Goal: Information Seeking & Learning: Learn about a topic

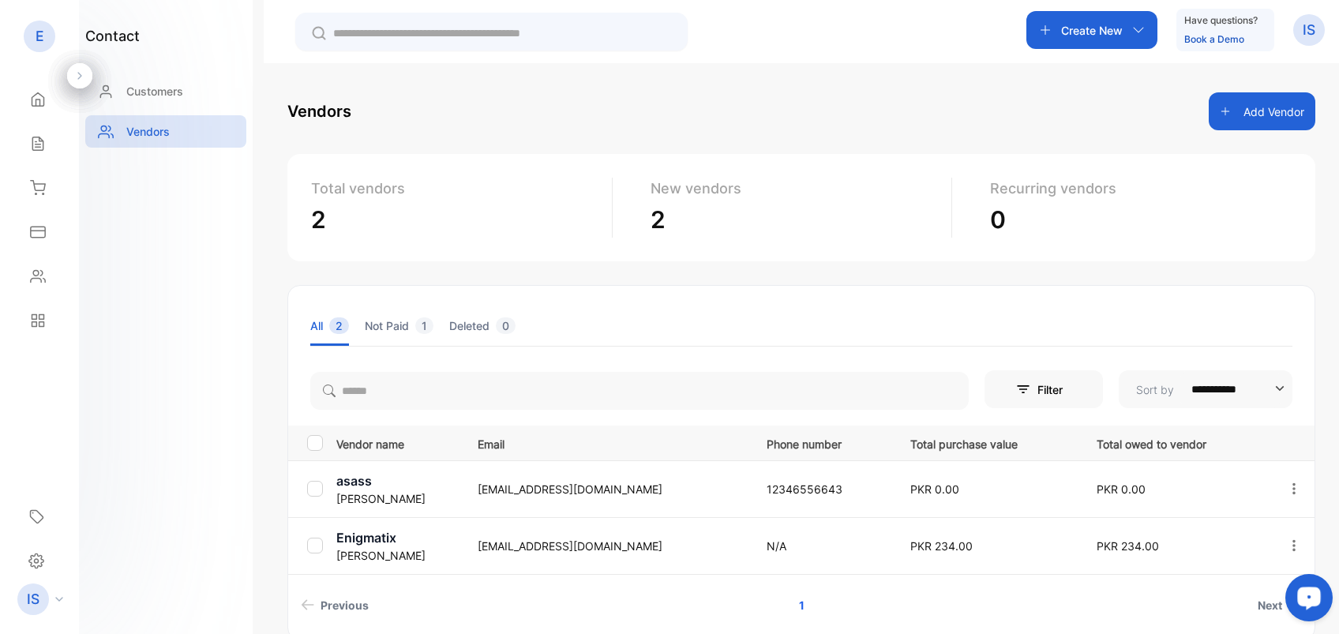
click at [384, 315] on li "Not Paid 1" at bounding box center [399, 325] width 69 height 40
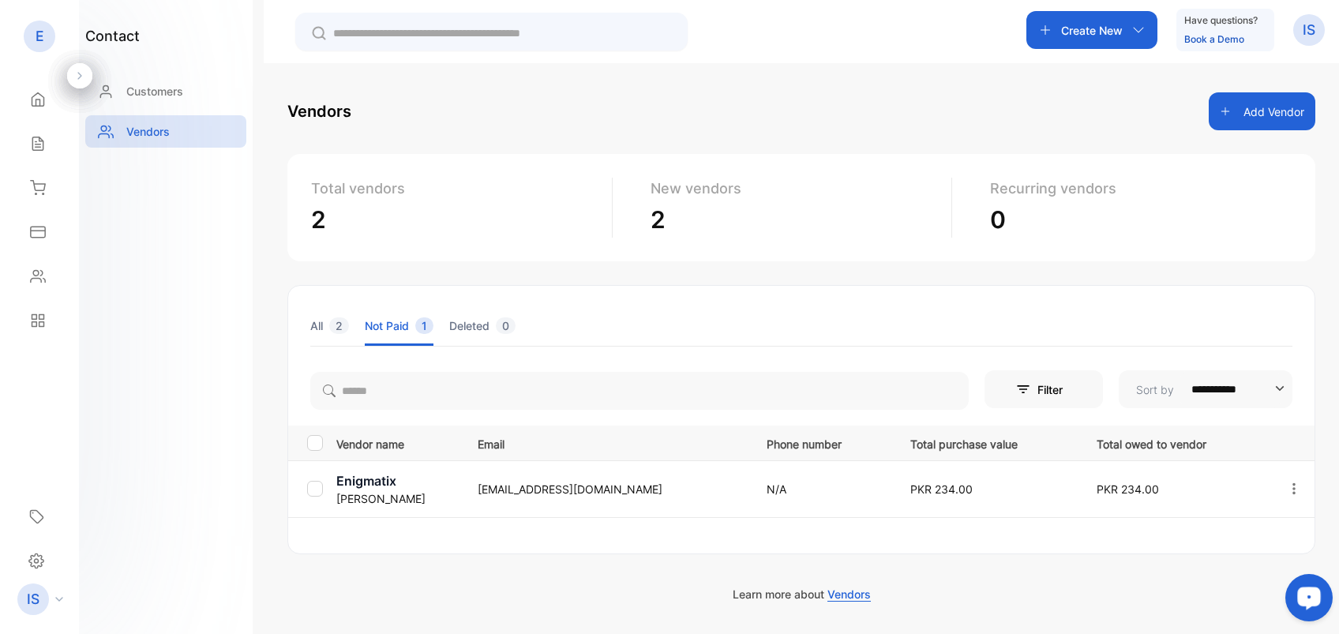
click at [474, 324] on li "Deleted 0" at bounding box center [482, 325] width 66 height 40
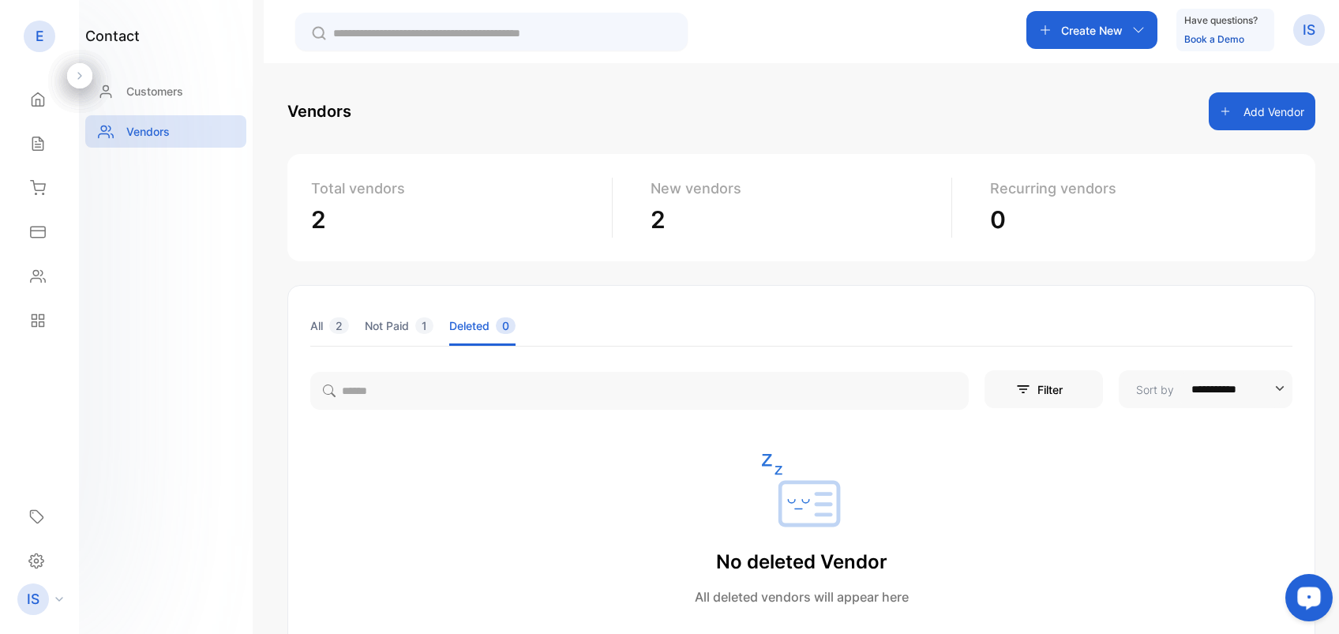
scroll to position [111, 0]
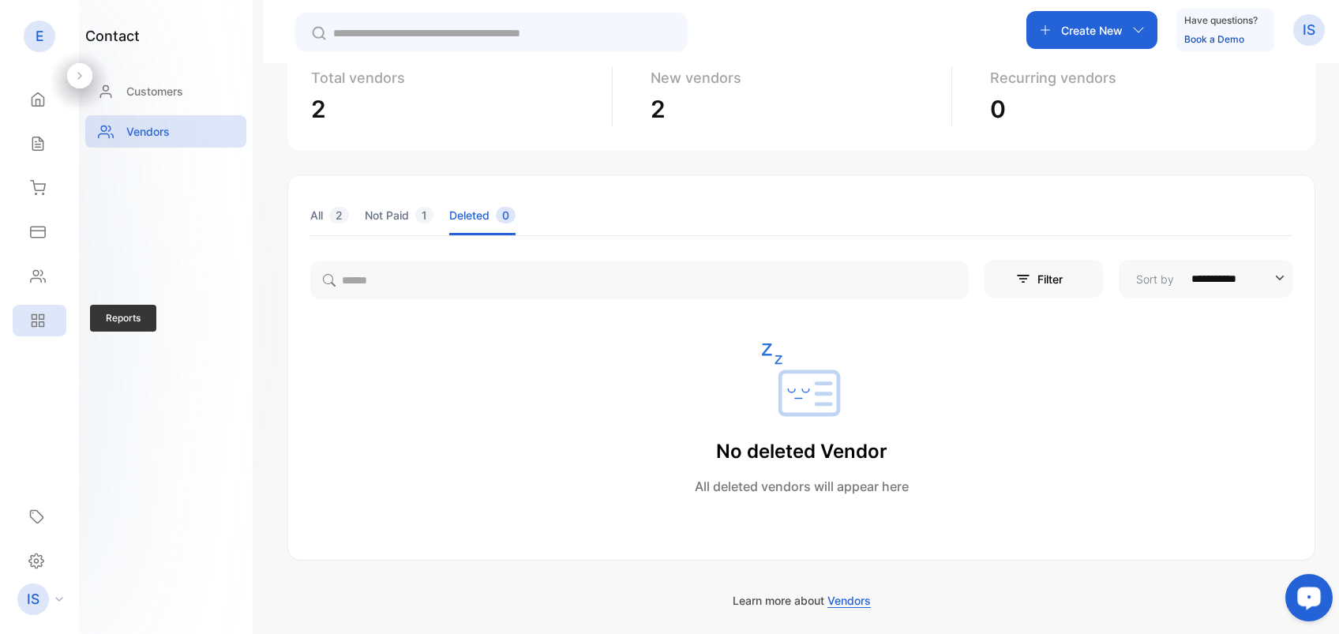
click at [32, 324] on icon at bounding box center [34, 324] width 5 height 5
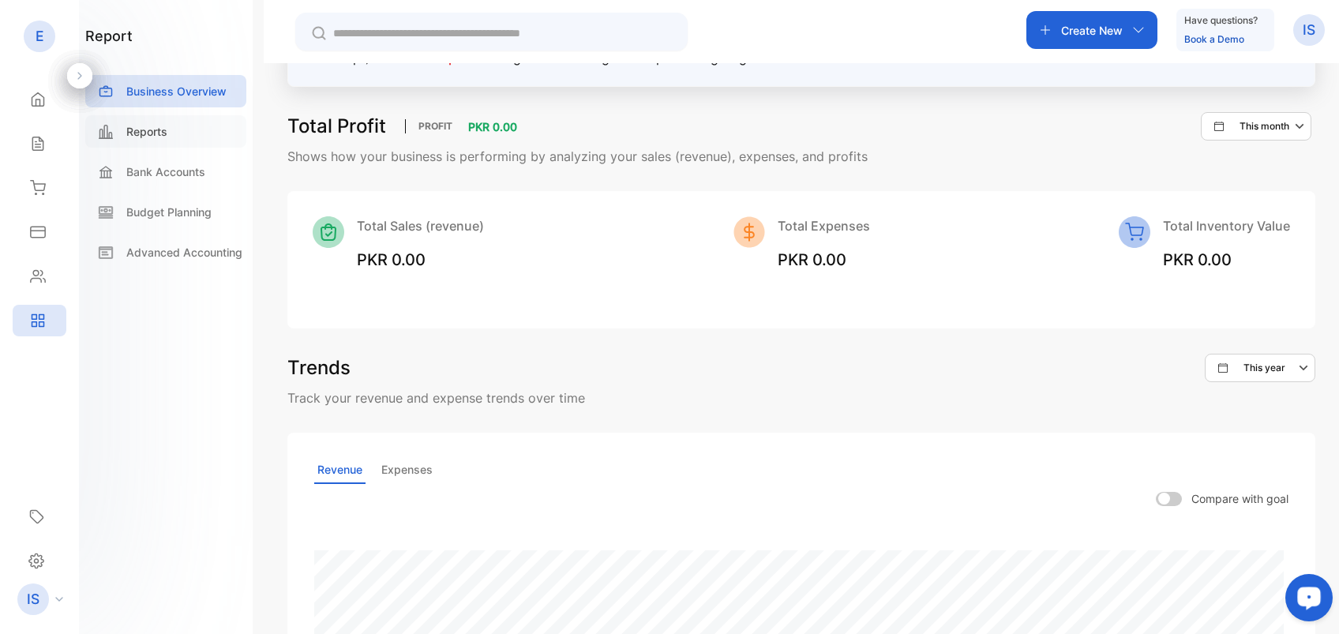
click at [179, 126] on div "Reports" at bounding box center [165, 131] width 161 height 32
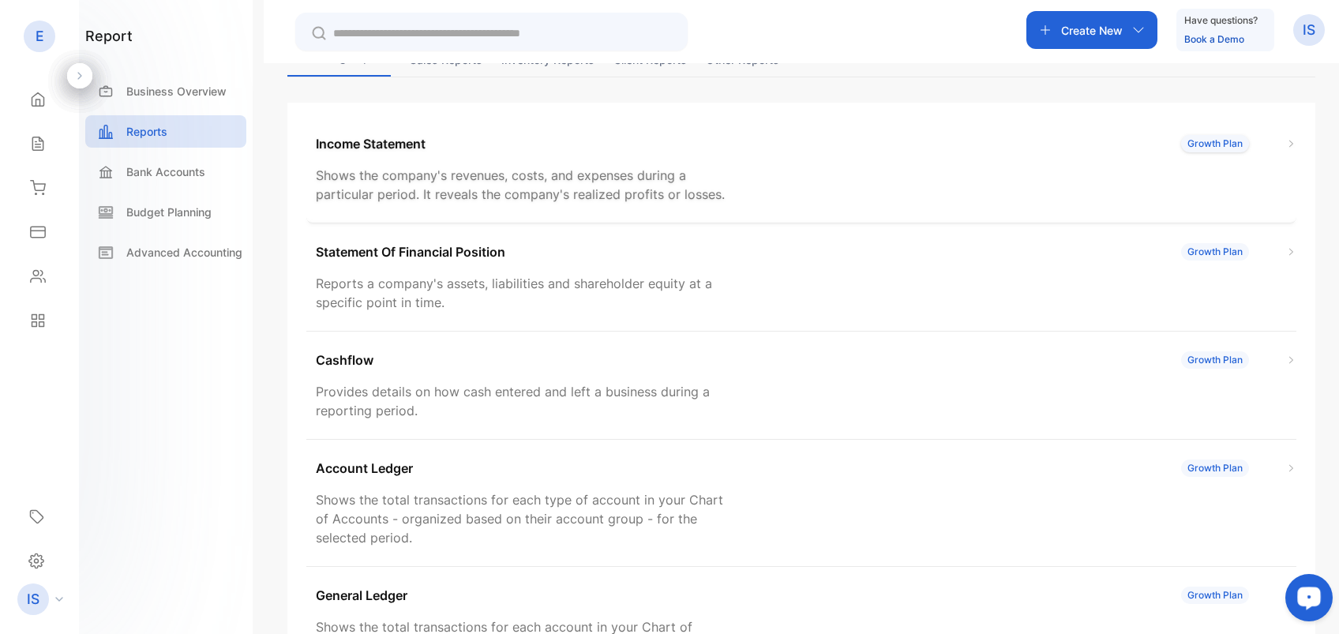
click at [1216, 152] on div "Income Statement Growth Plan" at bounding box center [806, 143] width 980 height 19
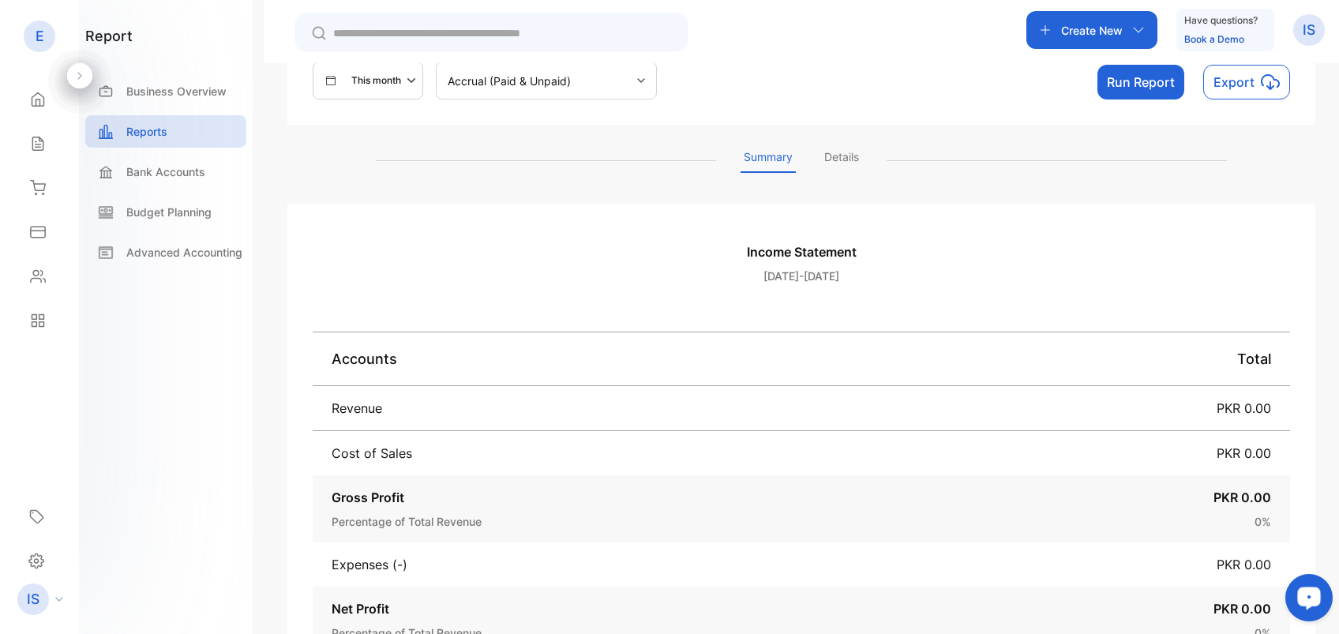
scroll to position [6, 0]
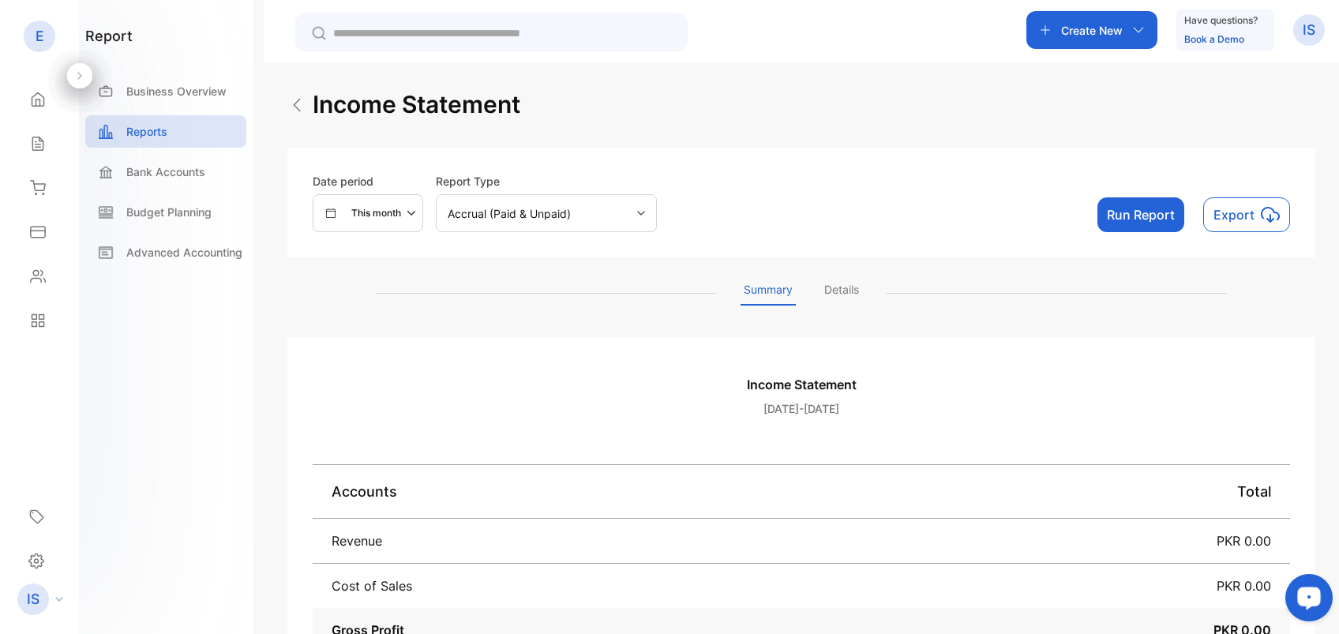
click at [1130, 215] on button "Run Report" at bounding box center [1140, 214] width 87 height 35
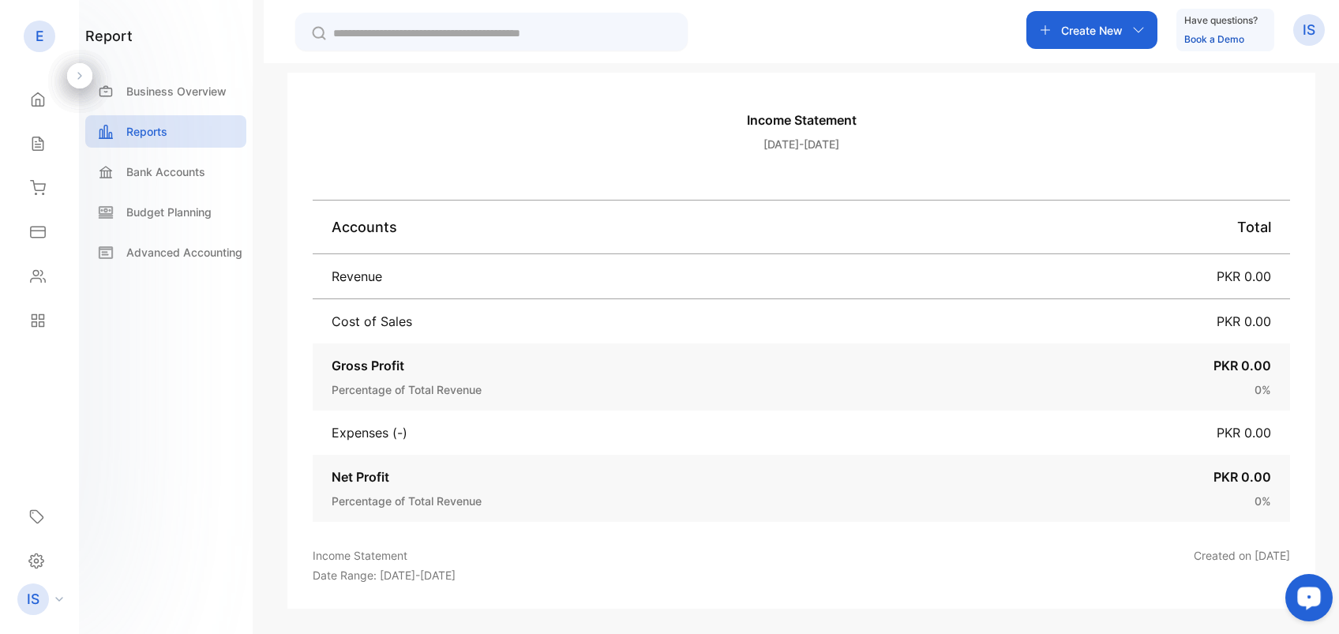
scroll to position [0, 0]
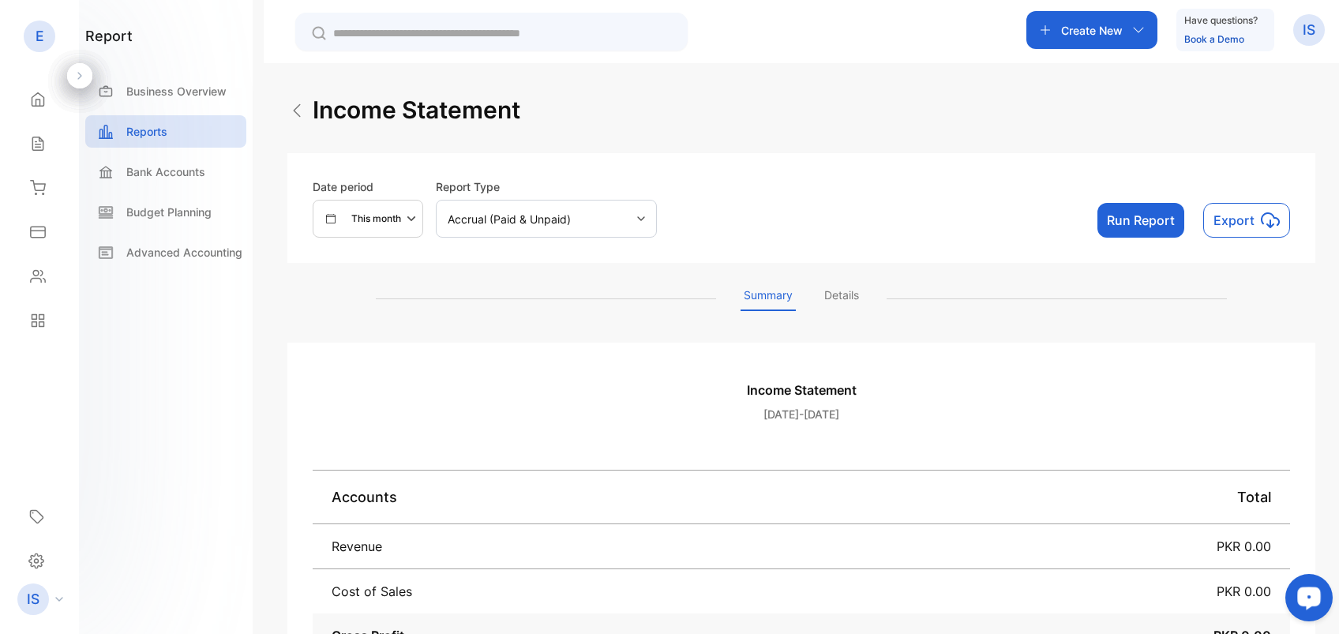
click at [298, 107] on img at bounding box center [296, 110] width 19 height 19
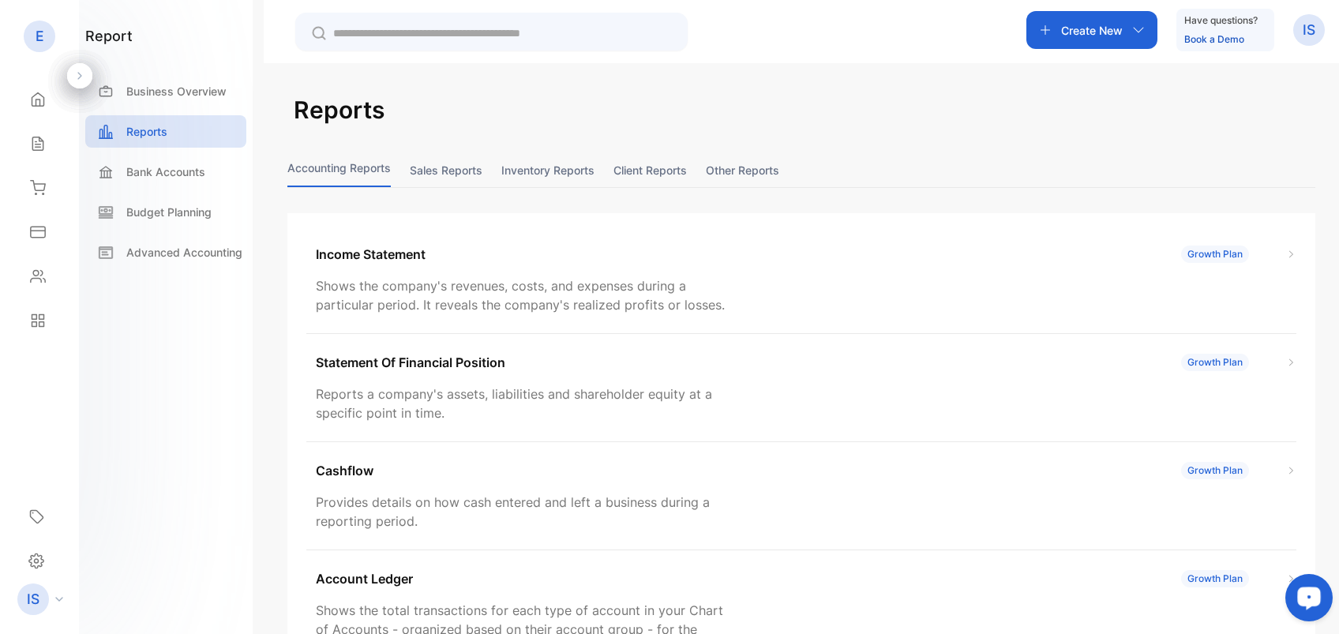
click at [450, 164] on button "Sales reports" at bounding box center [446, 170] width 73 height 34
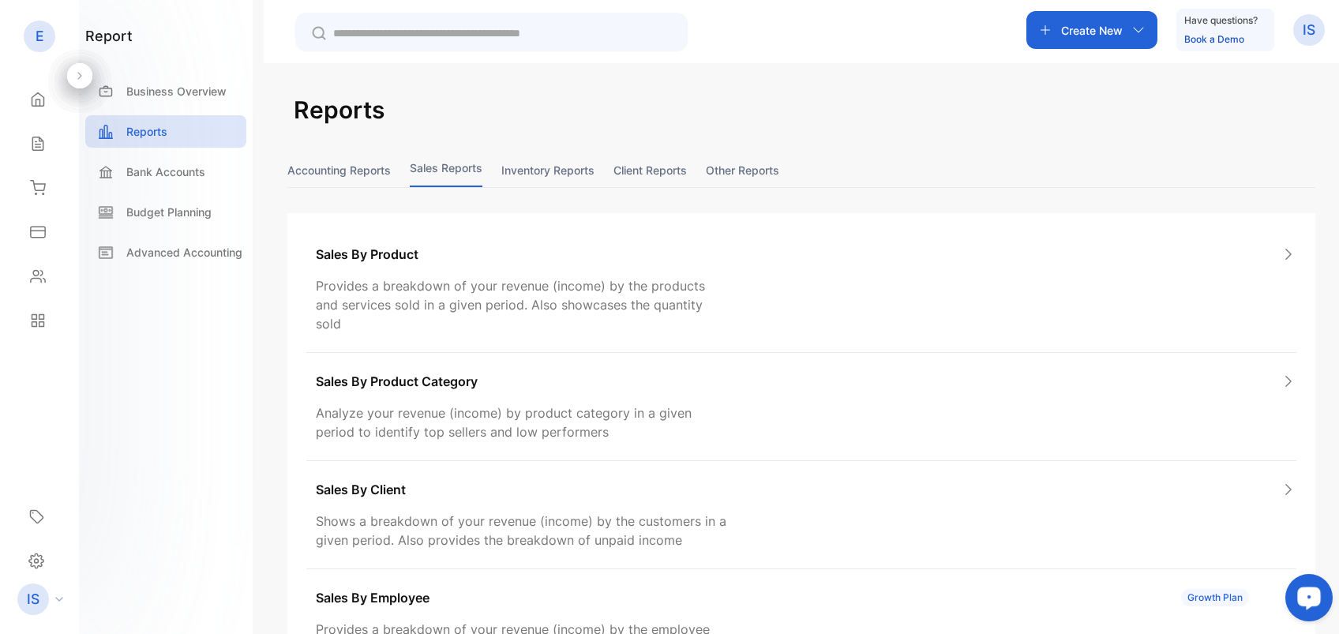
click at [552, 180] on button "Inventory reports" at bounding box center [547, 170] width 93 height 34
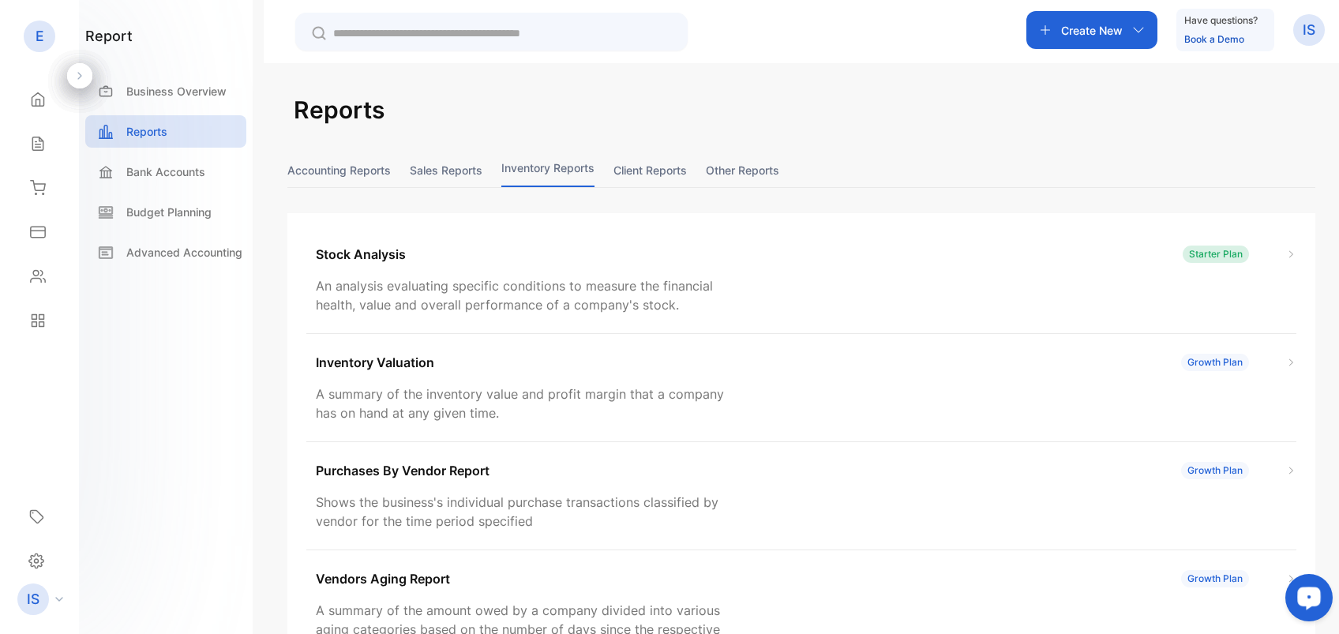
click at [653, 163] on button "Client reports" at bounding box center [649, 170] width 73 height 34
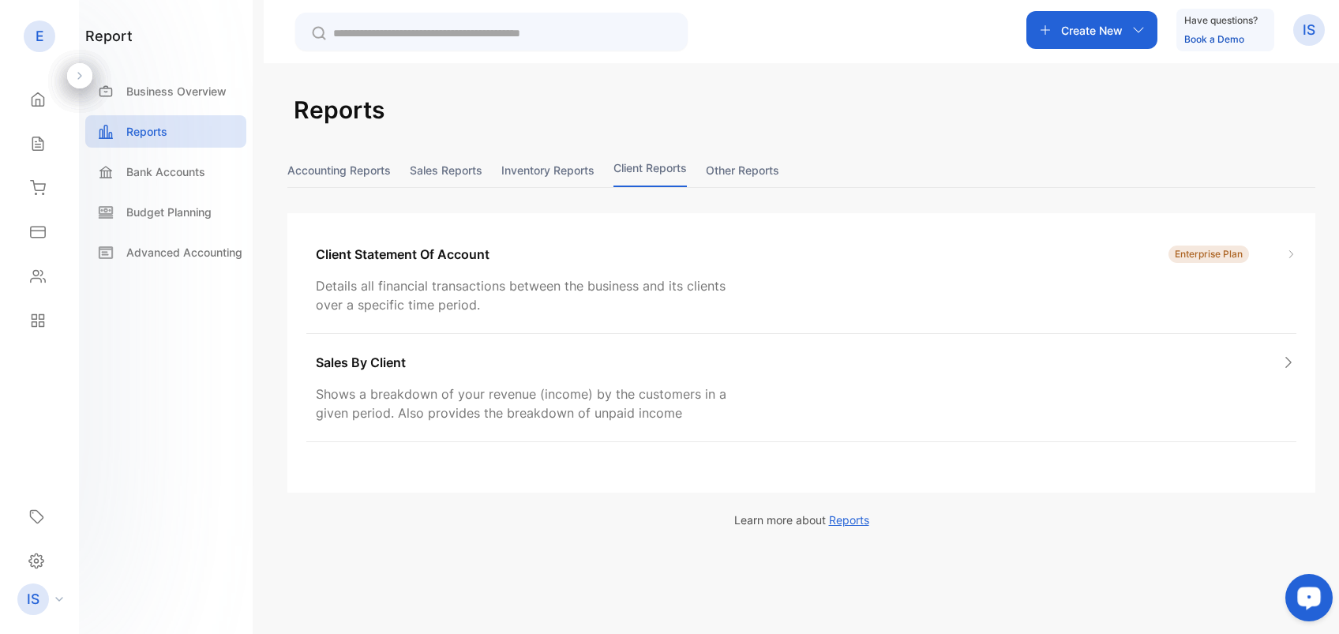
click at [758, 164] on button "Other reports" at bounding box center [742, 170] width 73 height 34
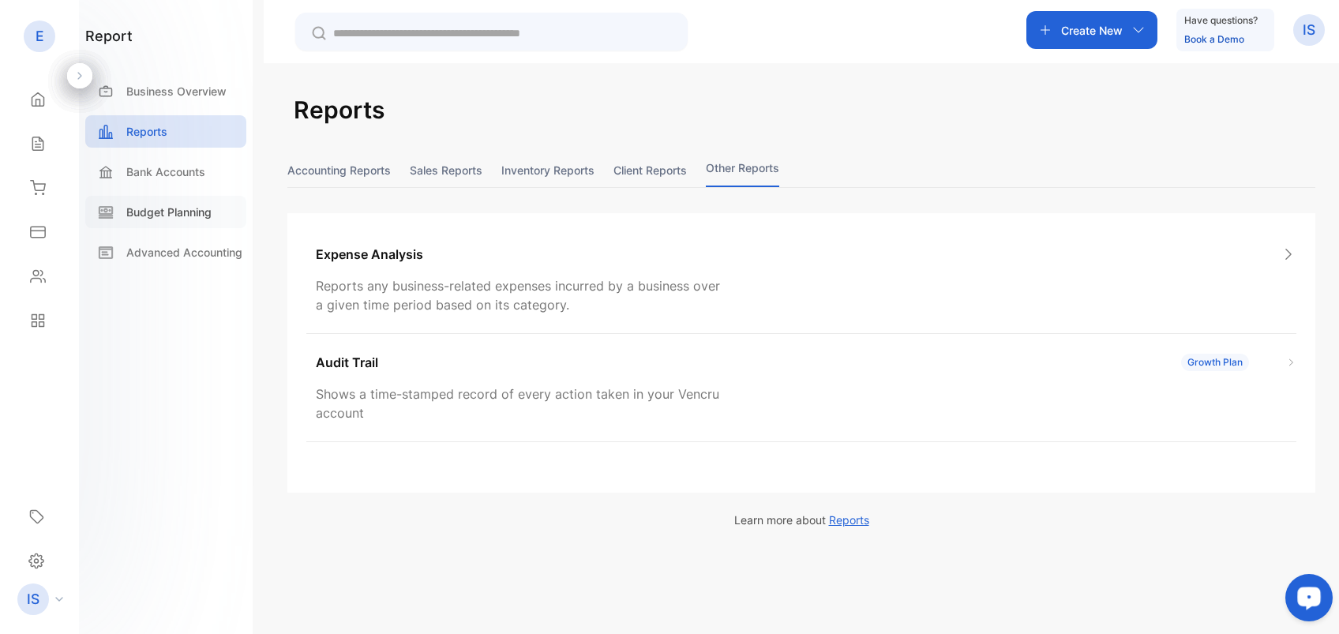
click at [146, 215] on p "Budget Planning" at bounding box center [168, 212] width 85 height 17
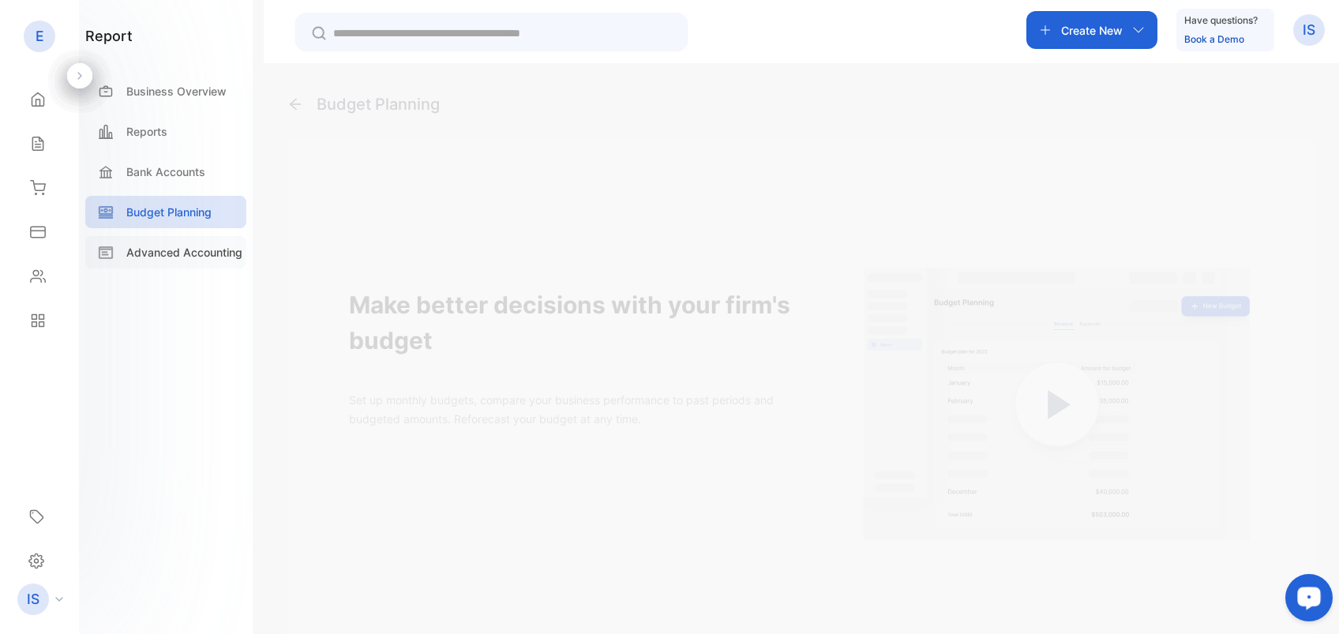
click at [162, 246] on p "Advanced Accounting" at bounding box center [184, 252] width 116 height 17
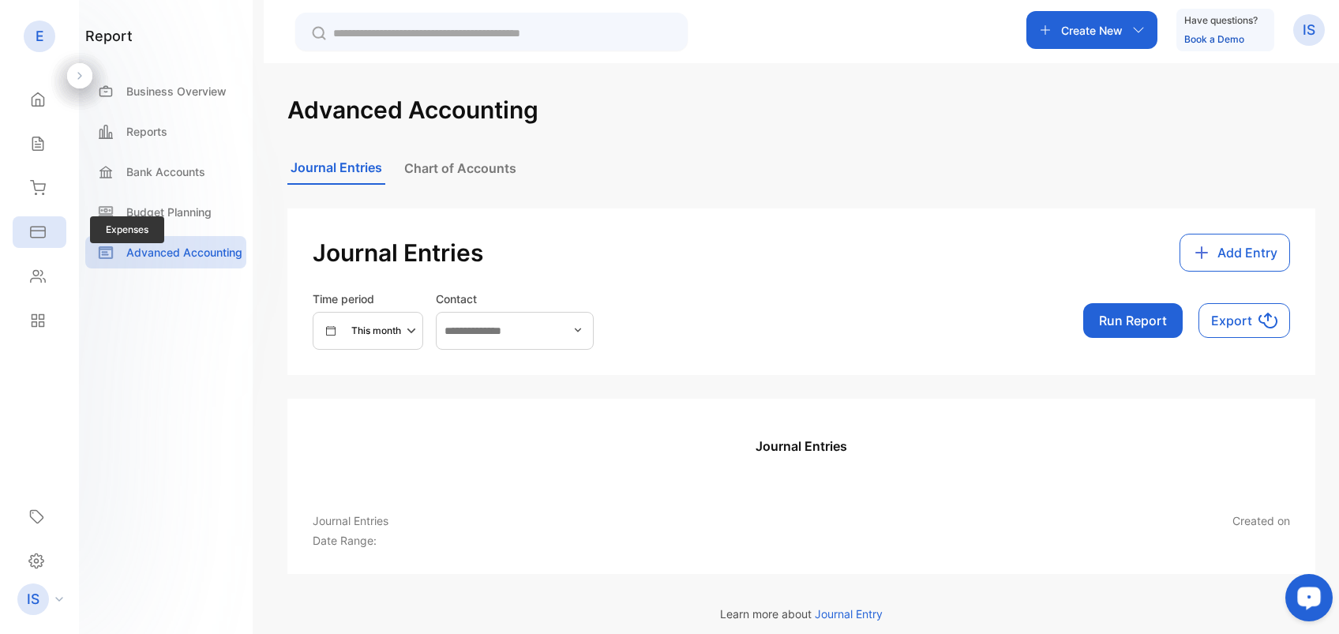
click at [45, 237] on icon at bounding box center [38, 232] width 16 height 16
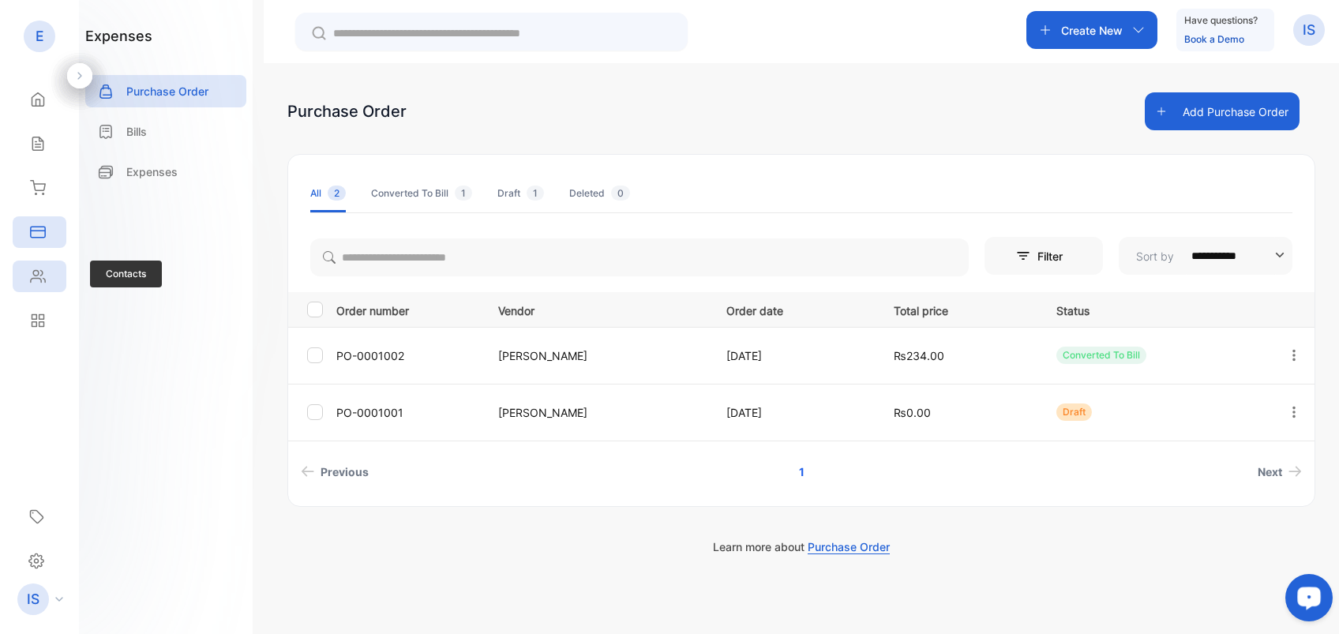
click at [35, 268] on icon at bounding box center [38, 276] width 16 height 16
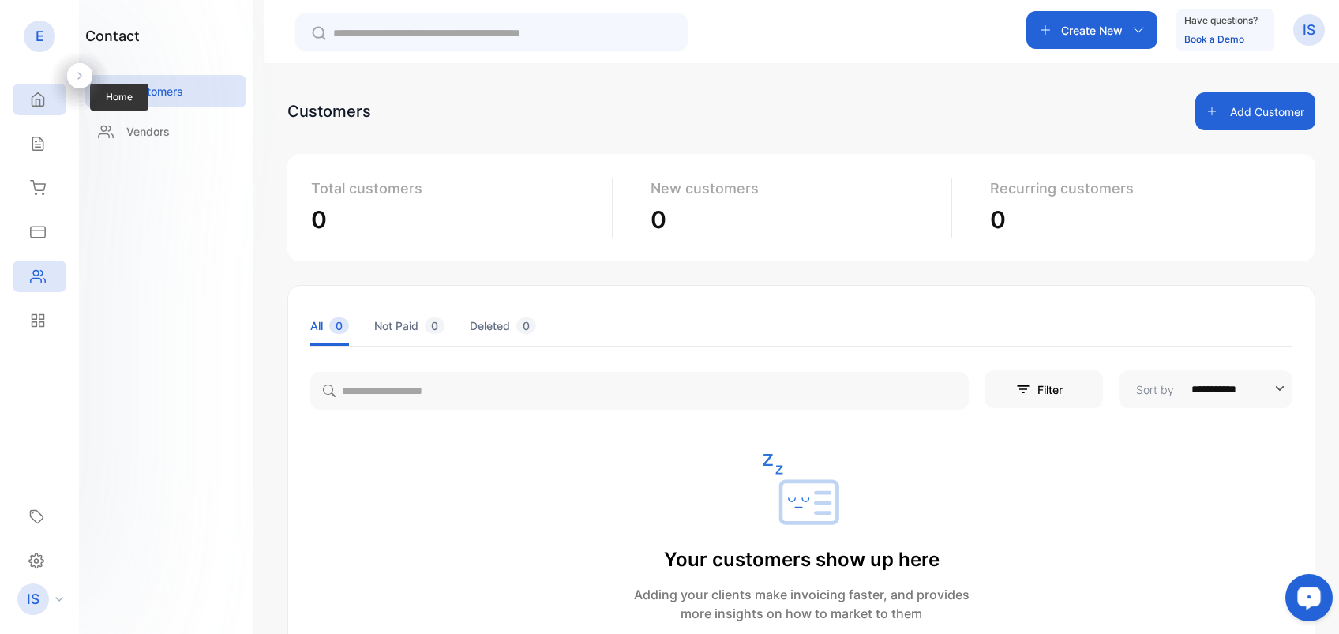
click at [43, 99] on icon at bounding box center [38, 100] width 16 height 16
